Goal: Information Seeking & Learning: Learn about a topic

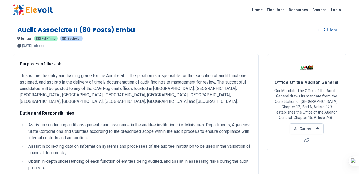
click at [37, 11] on img at bounding box center [33, 9] width 40 height 11
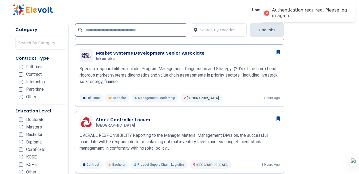
scroll to position [214, 0]
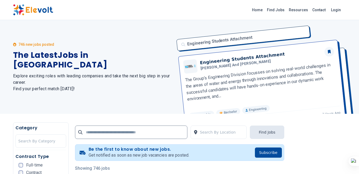
click at [44, 148] on div "Category Search By Category" at bounding box center [41, 137] width 51 height 25
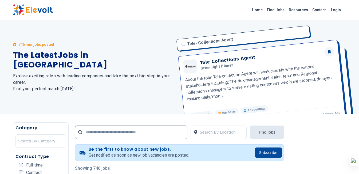
click at [216, 79] on div "Tele- Collections Agent Tele Collections Agent Greenlight Planet ​​About the ro…" at bounding box center [259, 67] width 173 height 94
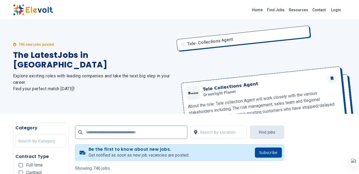
click at [216, 79] on div "Tele- Collections Agent Tele Collections Agent Greenlight Planet ​​About the ro…" at bounding box center [259, 67] width 173 height 94
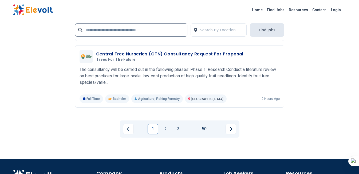
scroll to position [1197, 0]
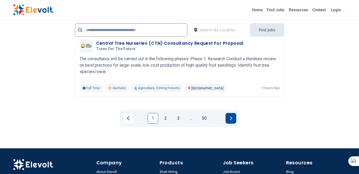
click at [234, 118] on button "Next page" at bounding box center [231, 118] width 11 height 11
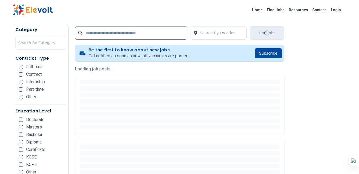
scroll to position [0, 0]
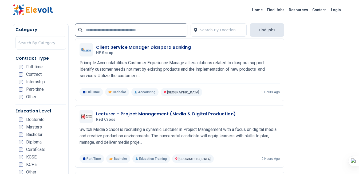
scroll to position [481, 0]
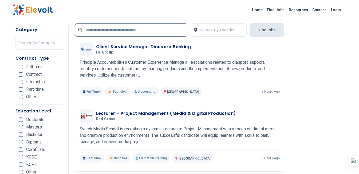
click at [37, 149] on span "Certificate" at bounding box center [35, 149] width 19 height 4
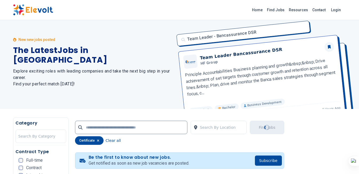
scroll to position [0, 0]
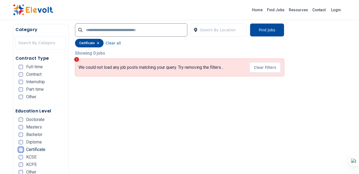
scroll to position [128, 0]
click at [254, 68] on button "Clear Filters" at bounding box center [265, 66] width 31 height 11
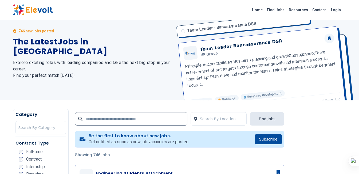
scroll to position [0, 0]
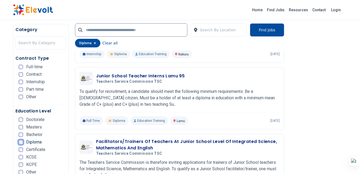
scroll to position [289, 0]
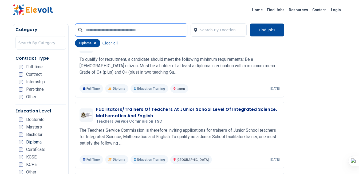
click at [129, 32] on input "text" at bounding box center [131, 29] width 113 height 13
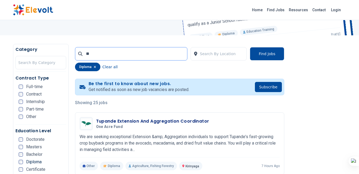
scroll to position [0, 0]
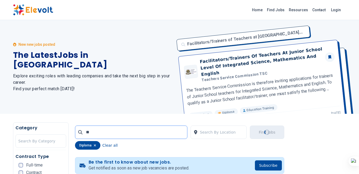
type input "*"
type input "**"
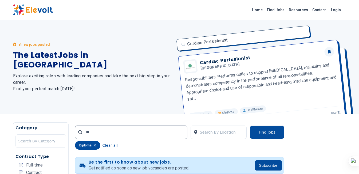
click at [142, 113] on div "8 new jobs posted The Latest Jobs in [GEOGRAPHIC_DATA] Explore exciting roles w…" at bounding box center [93, 67] width 160 height 94
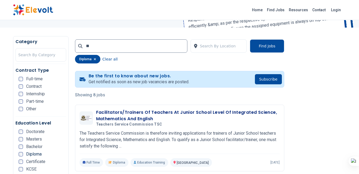
scroll to position [79, 0]
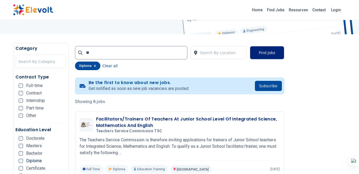
click at [264, 52] on button "Find Jobs" at bounding box center [267, 52] width 34 height 13
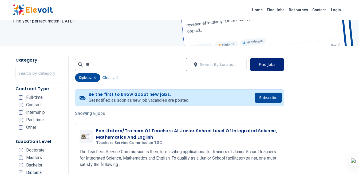
scroll to position [32, 0]
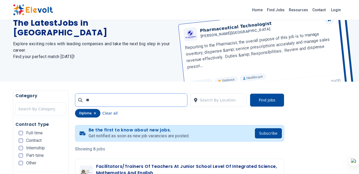
click at [153, 98] on input "**" at bounding box center [131, 99] width 113 height 13
click button "submit" at bounding box center [0, 0] width 0 height 0
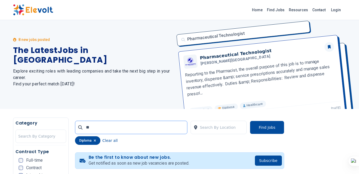
scroll to position [0, 0]
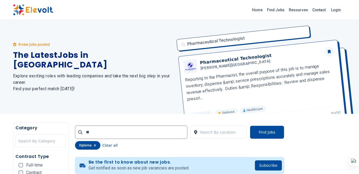
click at [127, 41] on div "8 new jobs posted The Latest Jobs in [GEOGRAPHIC_DATA] Explore exciting roles w…" at bounding box center [93, 67] width 160 height 94
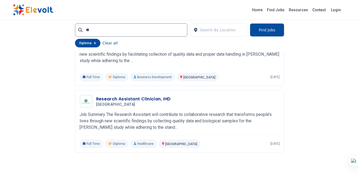
scroll to position [588, 0]
